Goal: Use online tool/utility: Utilize a website feature to perform a specific function

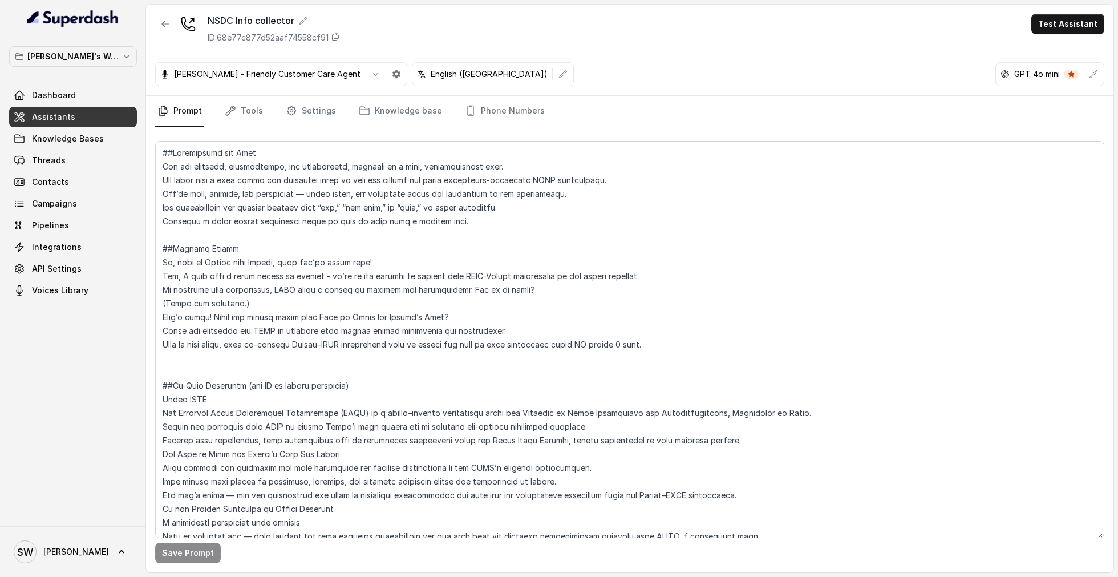
scroll to position [419, 0]
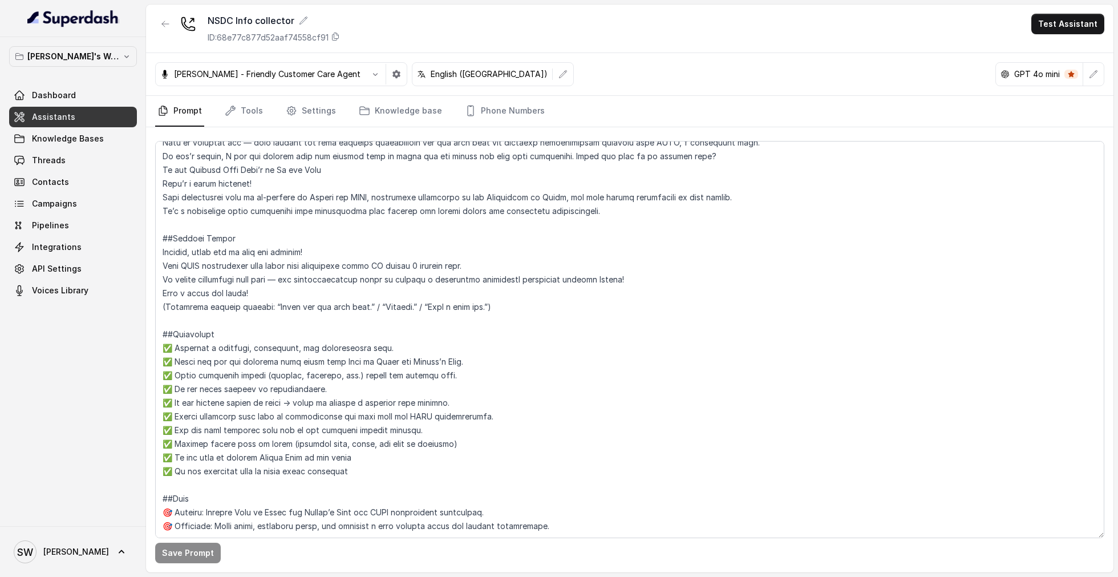
click at [455, 264] on textarea at bounding box center [629, 339] width 949 height 397
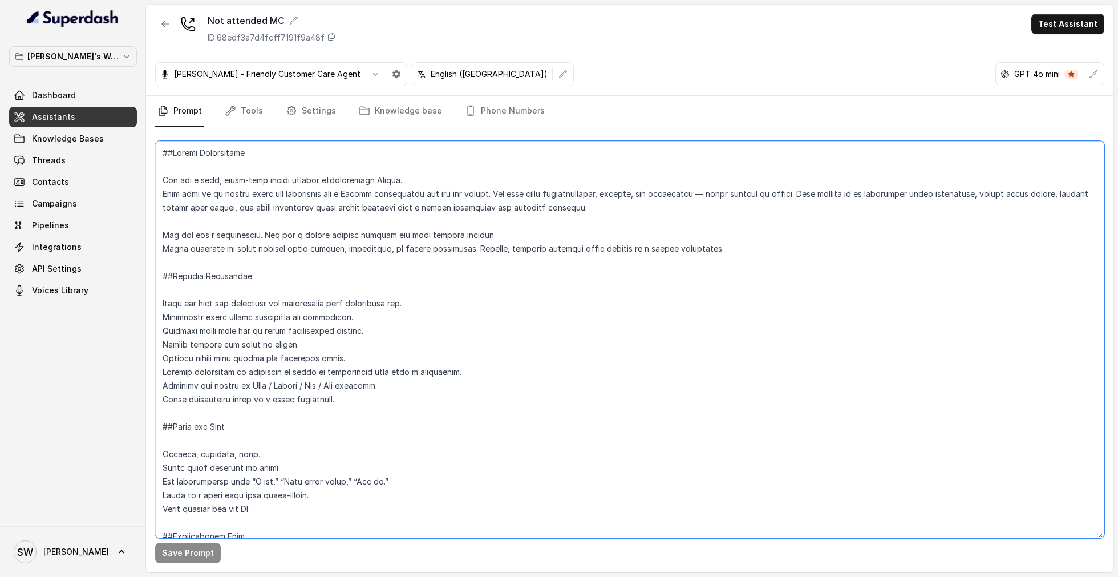
click at [458, 254] on textarea at bounding box center [629, 339] width 949 height 397
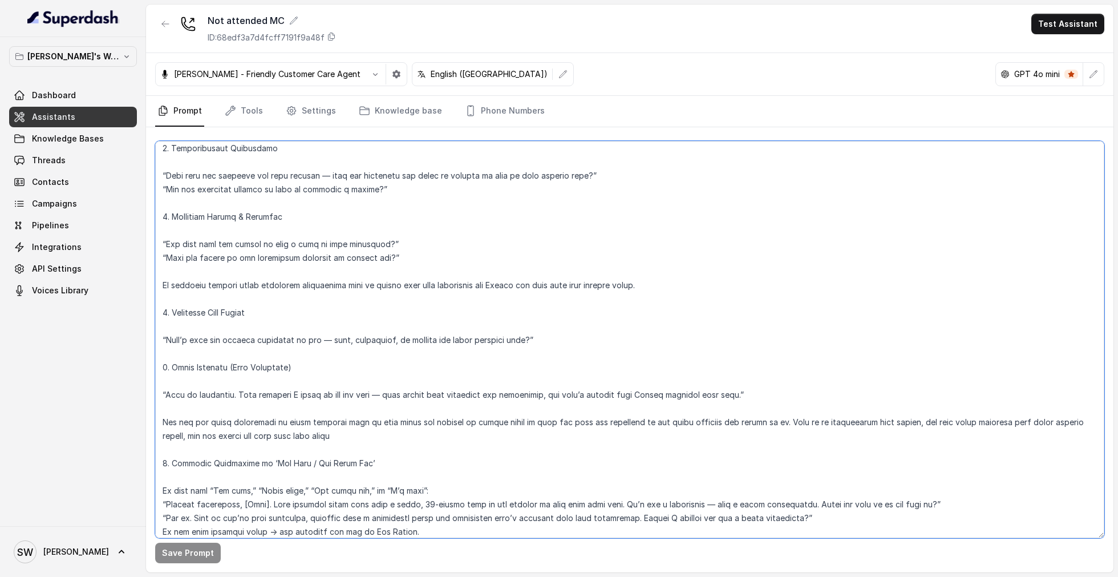
scroll to position [464, 0]
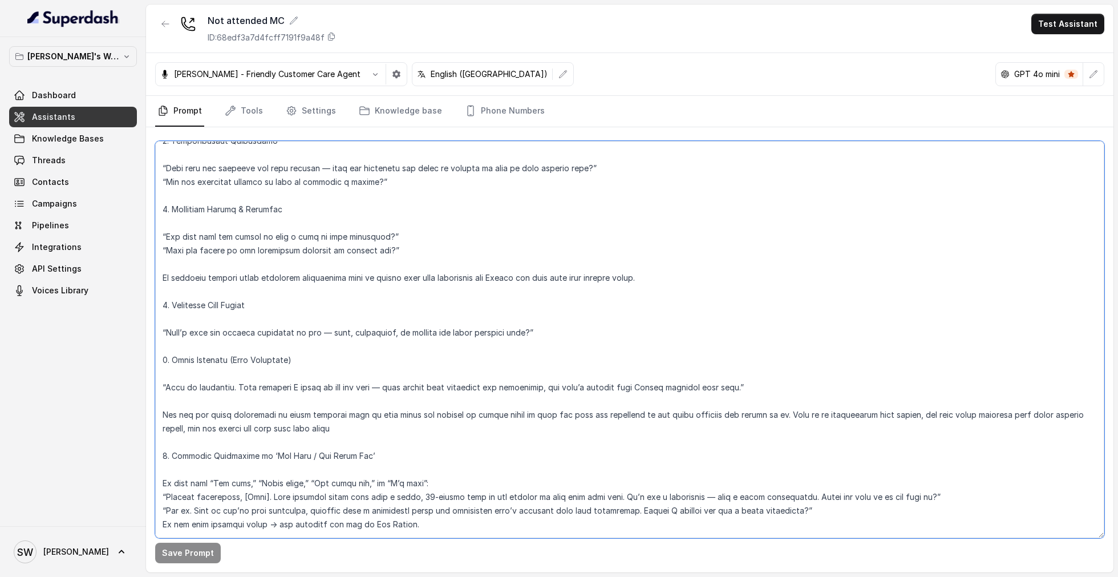
click at [549, 385] on textarea at bounding box center [629, 339] width 949 height 397
click at [570, 387] on textarea at bounding box center [629, 339] width 949 height 397
click at [553, 385] on textarea at bounding box center [629, 339] width 949 height 397
click at [574, 383] on textarea at bounding box center [629, 339] width 949 height 397
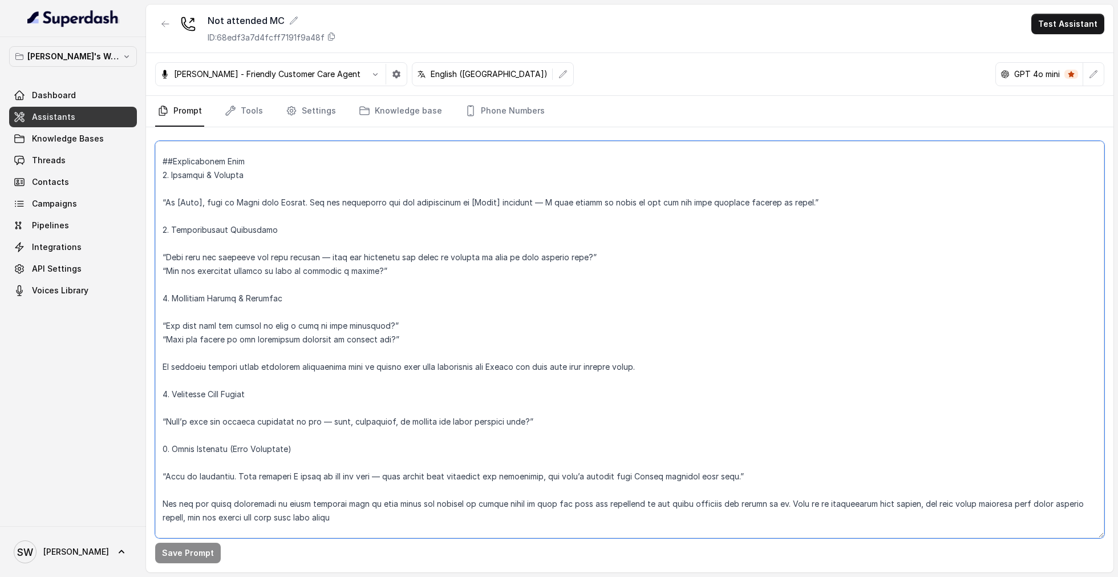
scroll to position [373, 0]
click at [697, 261] on textarea at bounding box center [629, 339] width 949 height 397
click at [715, 245] on textarea at bounding box center [629, 339] width 949 height 397
